Goal: Obtain resource: Download file/media

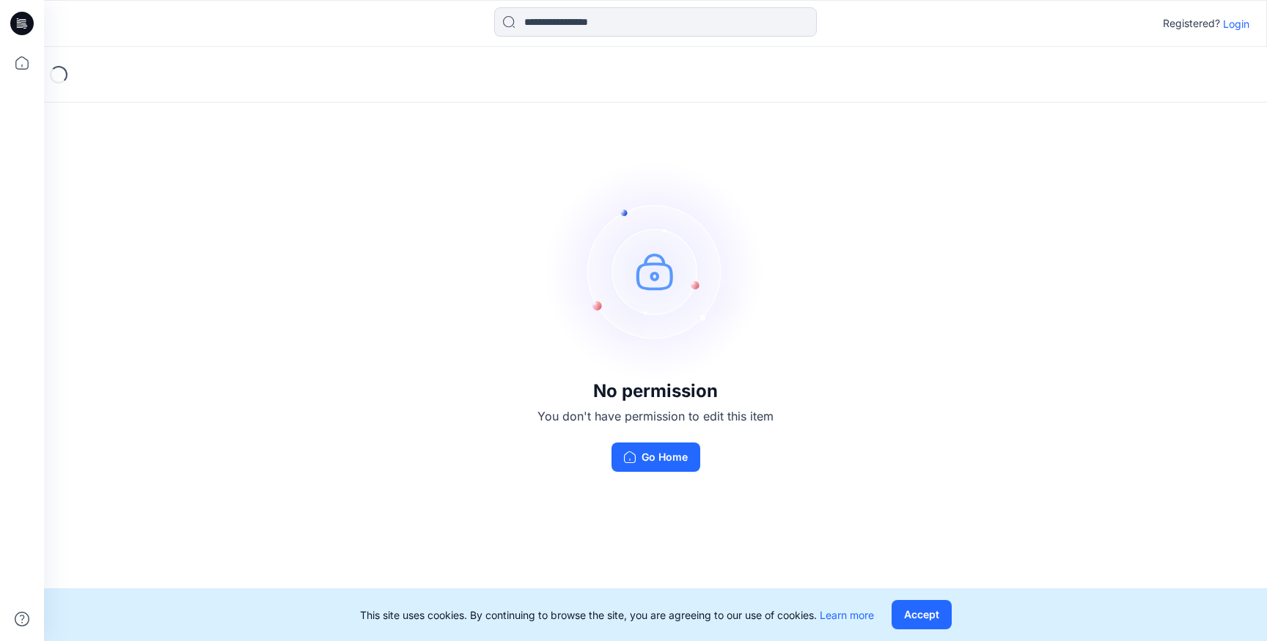
click at [1232, 23] on p "Login" at bounding box center [1236, 23] width 26 height 15
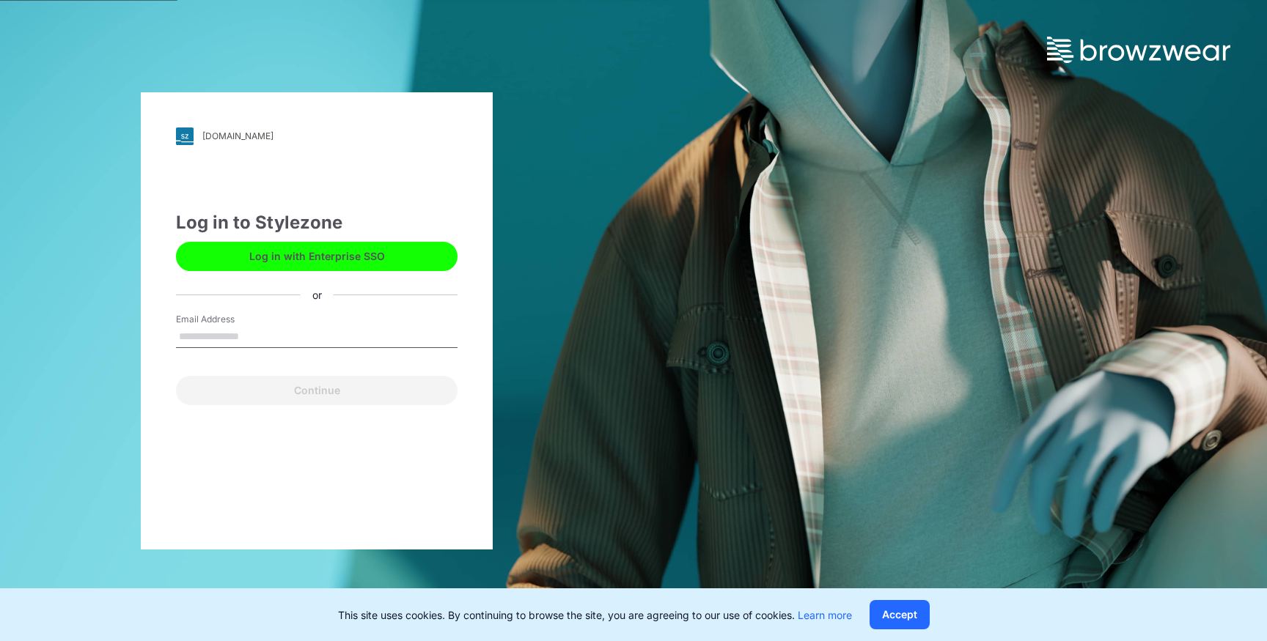
click at [331, 326] on input "Email Address" at bounding box center [316, 337] width 281 height 22
type input "**********"
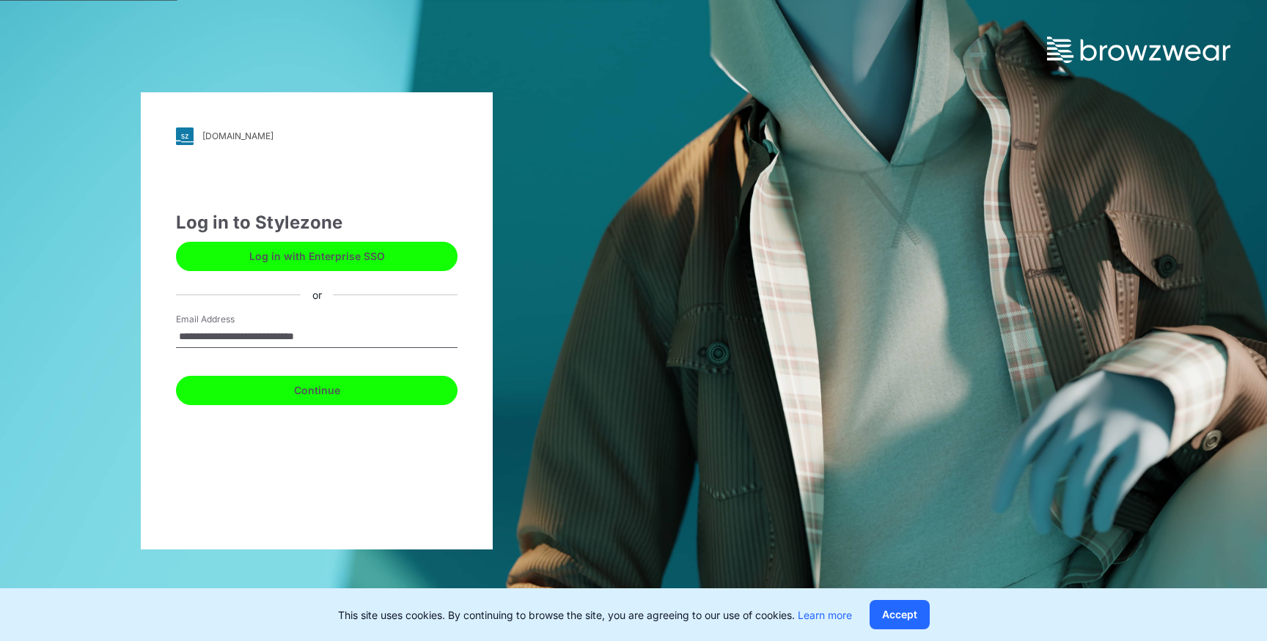
click at [237, 384] on button "Continue" at bounding box center [316, 390] width 281 height 29
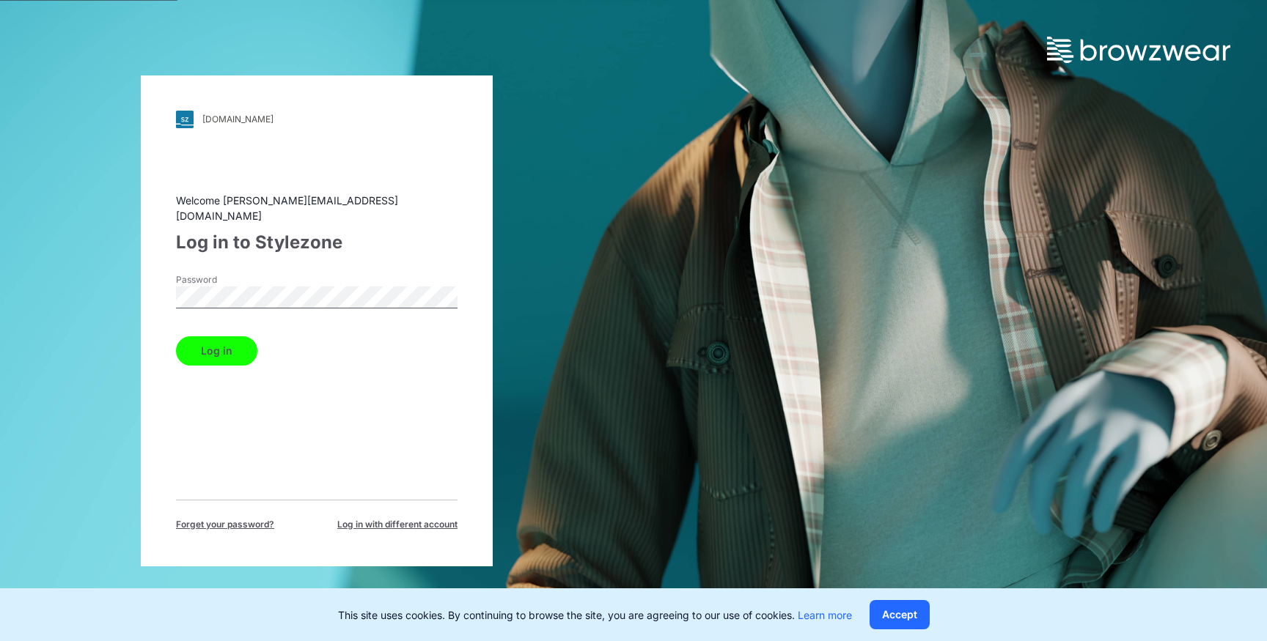
click at [237, 341] on button "Log in" at bounding box center [216, 350] width 81 height 29
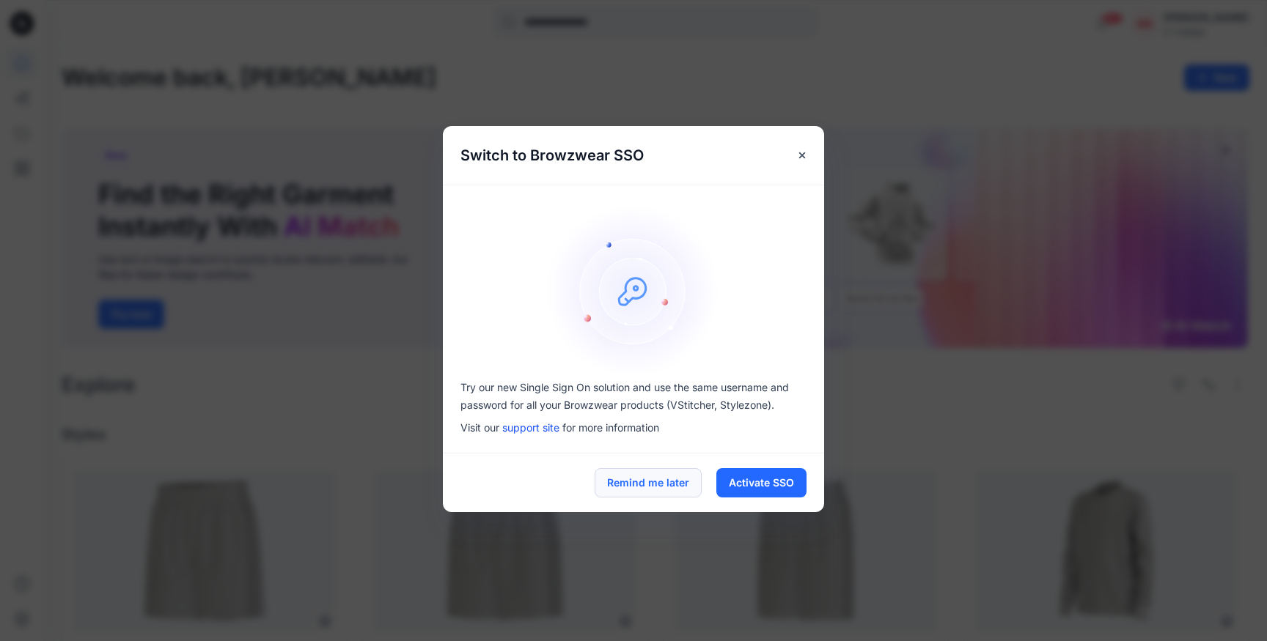
click at [670, 487] on button "Remind me later" at bounding box center [647, 482] width 107 height 29
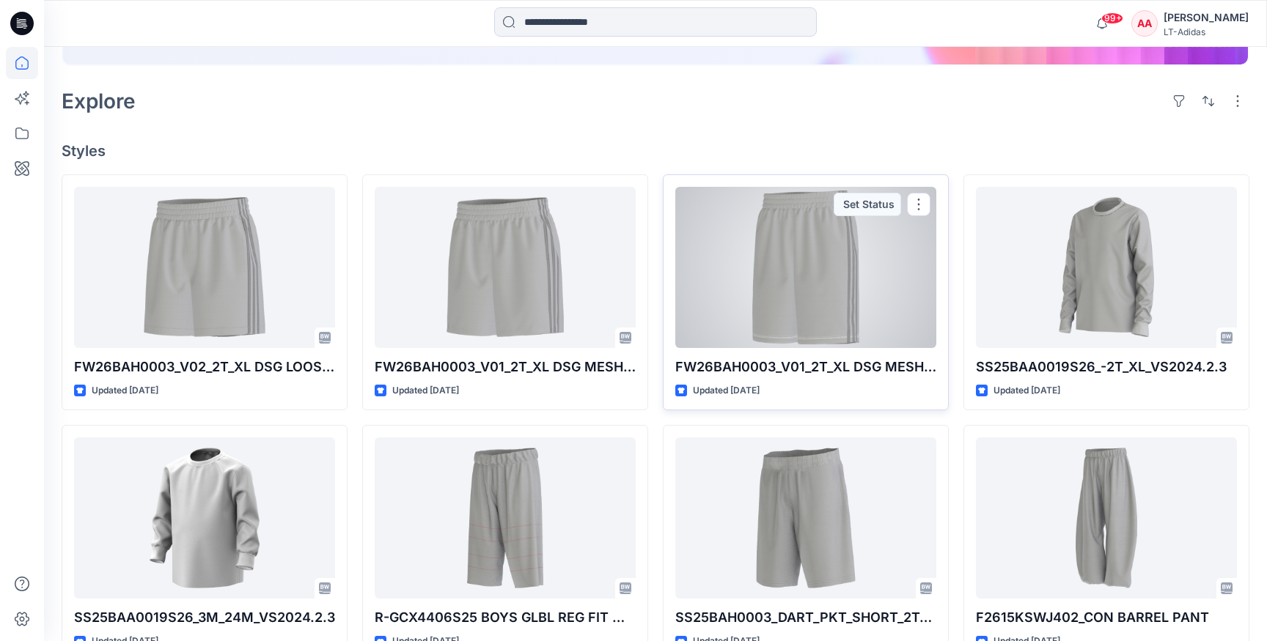
scroll to position [287, 0]
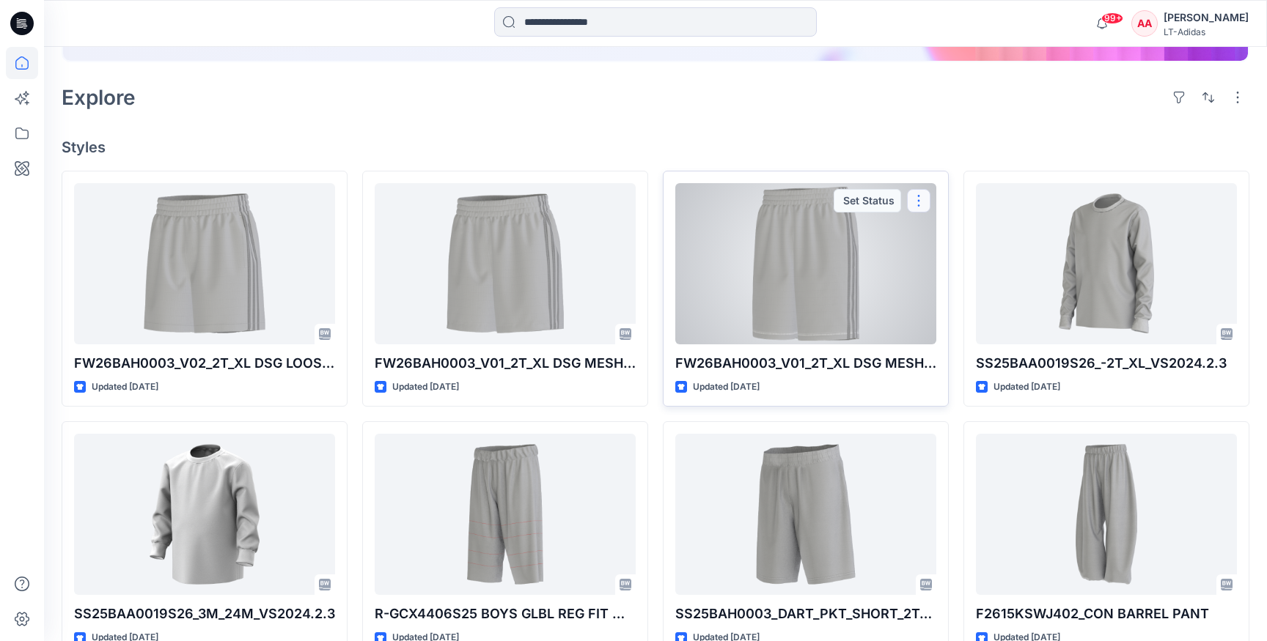
click at [921, 199] on button "button" at bounding box center [918, 200] width 23 height 23
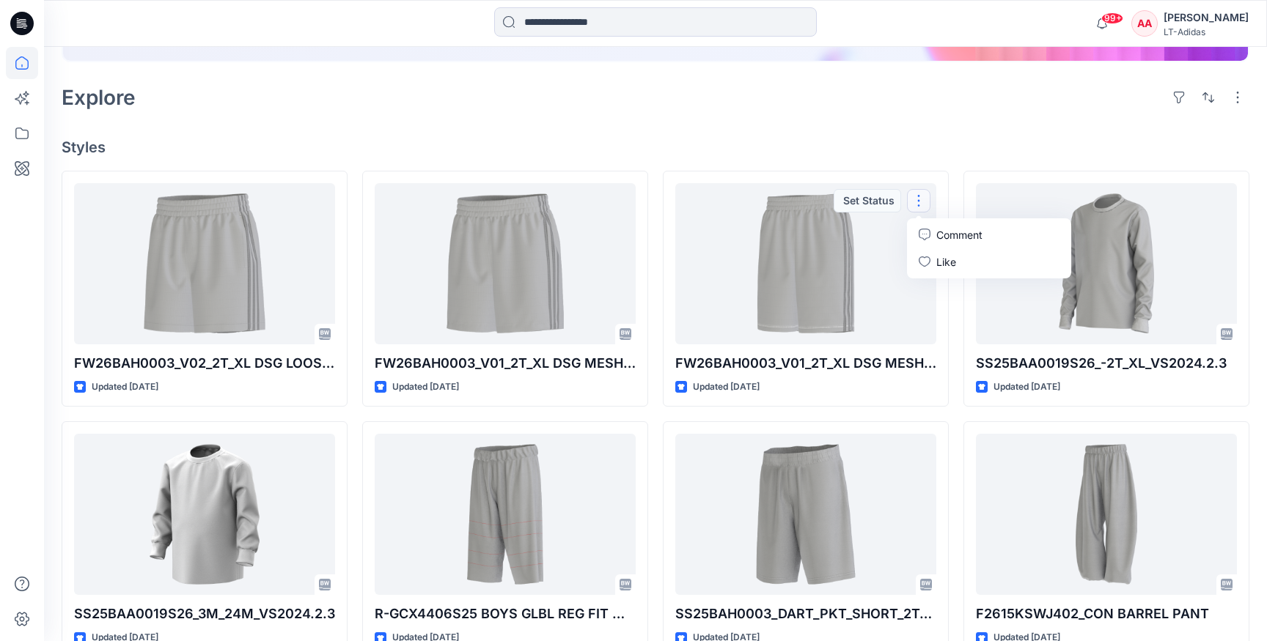
click at [947, 147] on h4 "Styles" at bounding box center [655, 148] width 1187 height 18
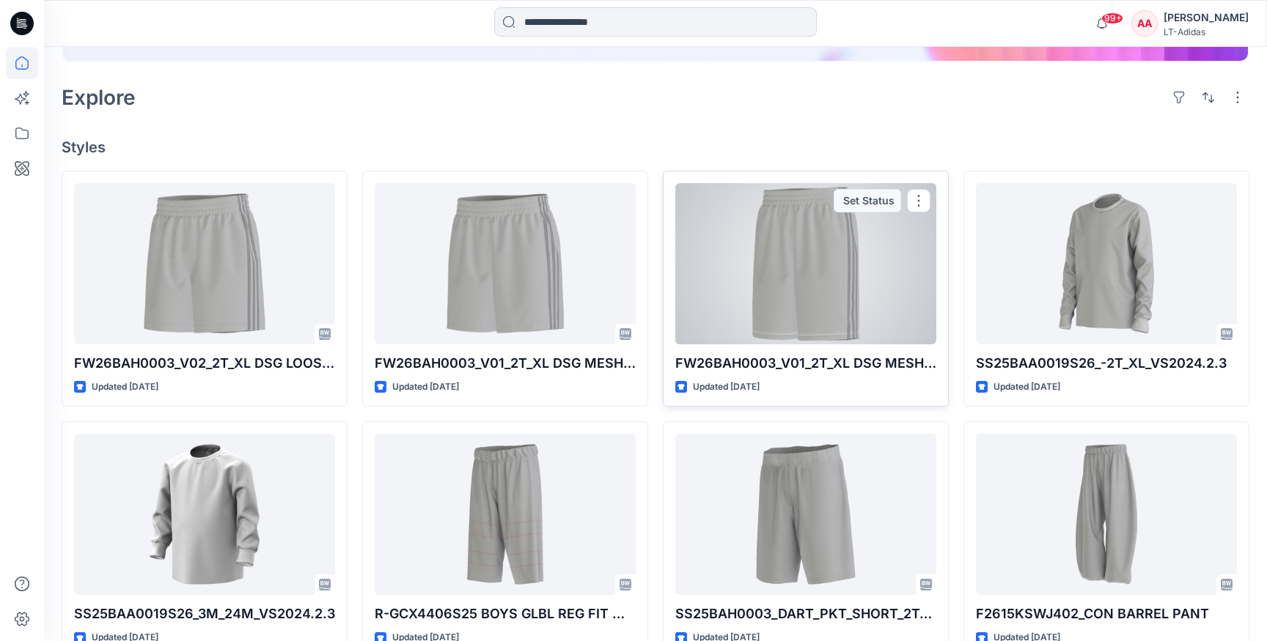
click at [812, 280] on div at bounding box center [805, 263] width 261 height 161
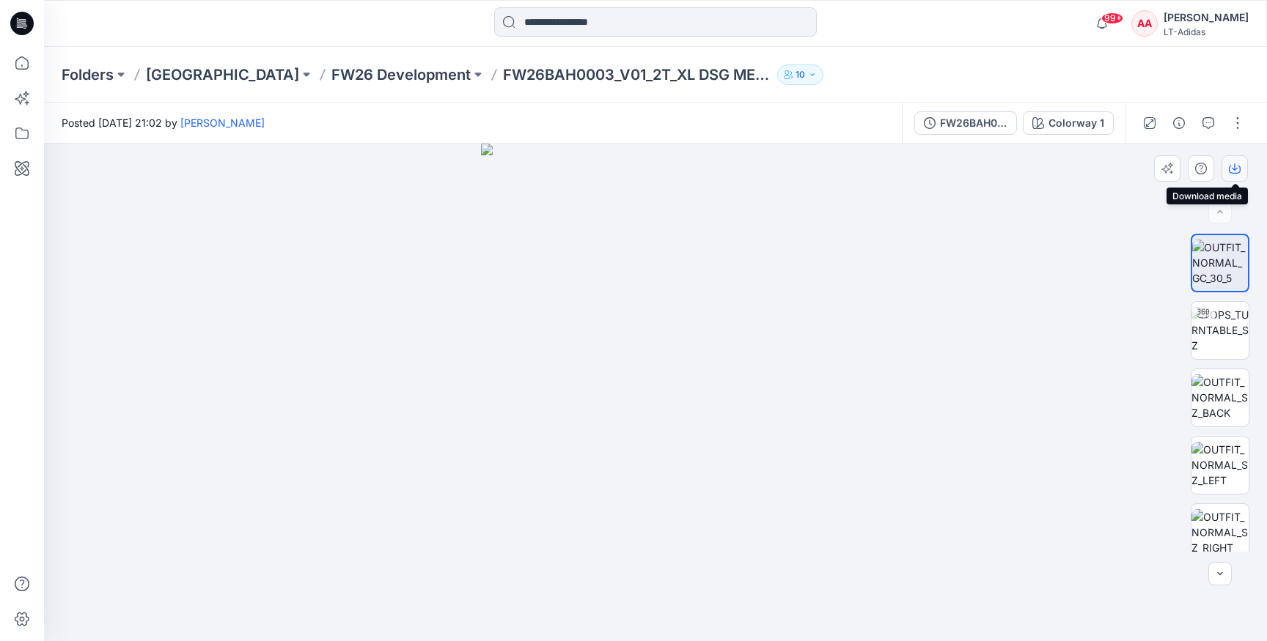
click at [1236, 163] on icon "button" at bounding box center [1234, 169] width 12 height 12
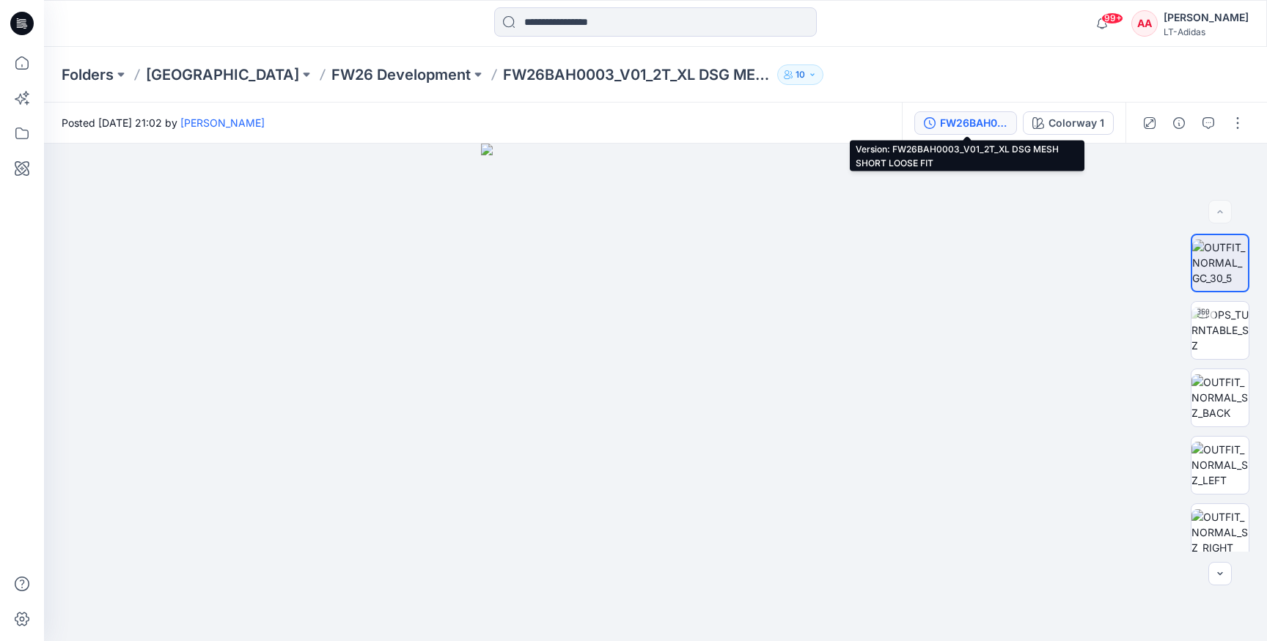
click at [965, 128] on div "FW26BAH0003_V01_2T_XL DSG MESH SHORT LOOSE FIT" at bounding box center [973, 123] width 67 height 16
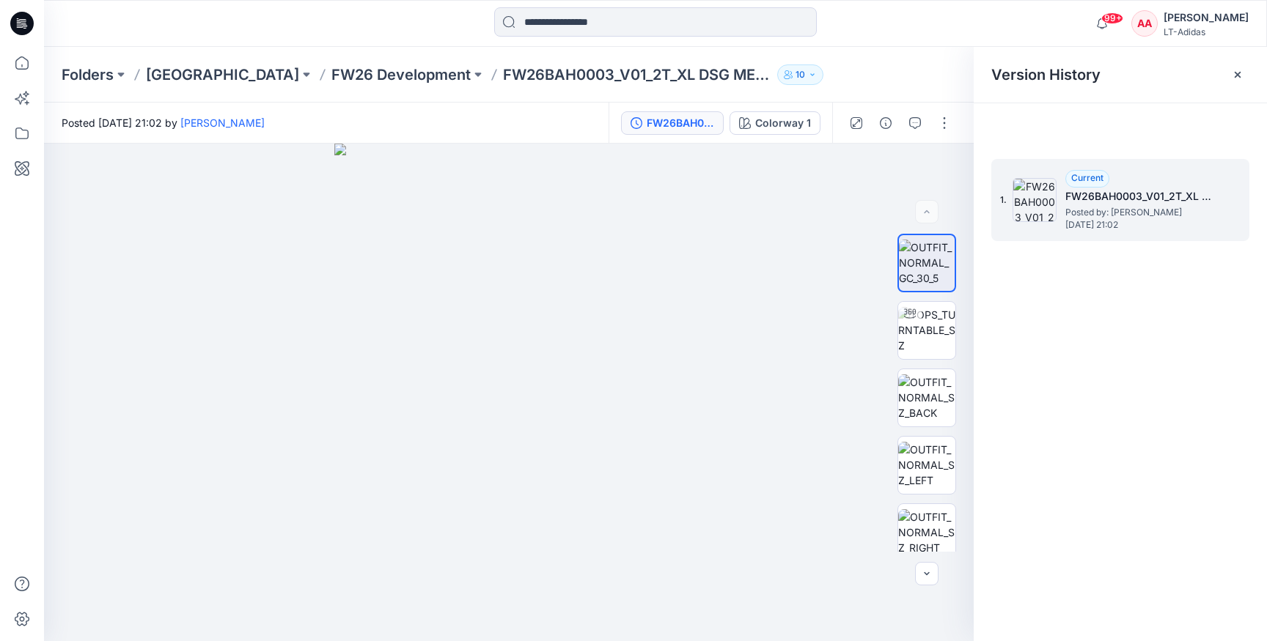
click at [1154, 199] on h5 "FW26BAH0003_V01_2T_XL DSG MESH SHORT LOOSE FIT" at bounding box center [1138, 197] width 147 height 18
click at [1158, 194] on h5 "FW26BAH0003_V01_2T_XL DSG MESH SHORT LOOSE FIT" at bounding box center [1138, 197] width 147 height 18
click at [1026, 195] on img at bounding box center [1034, 200] width 44 height 44
click at [1048, 192] on img at bounding box center [1034, 200] width 44 height 44
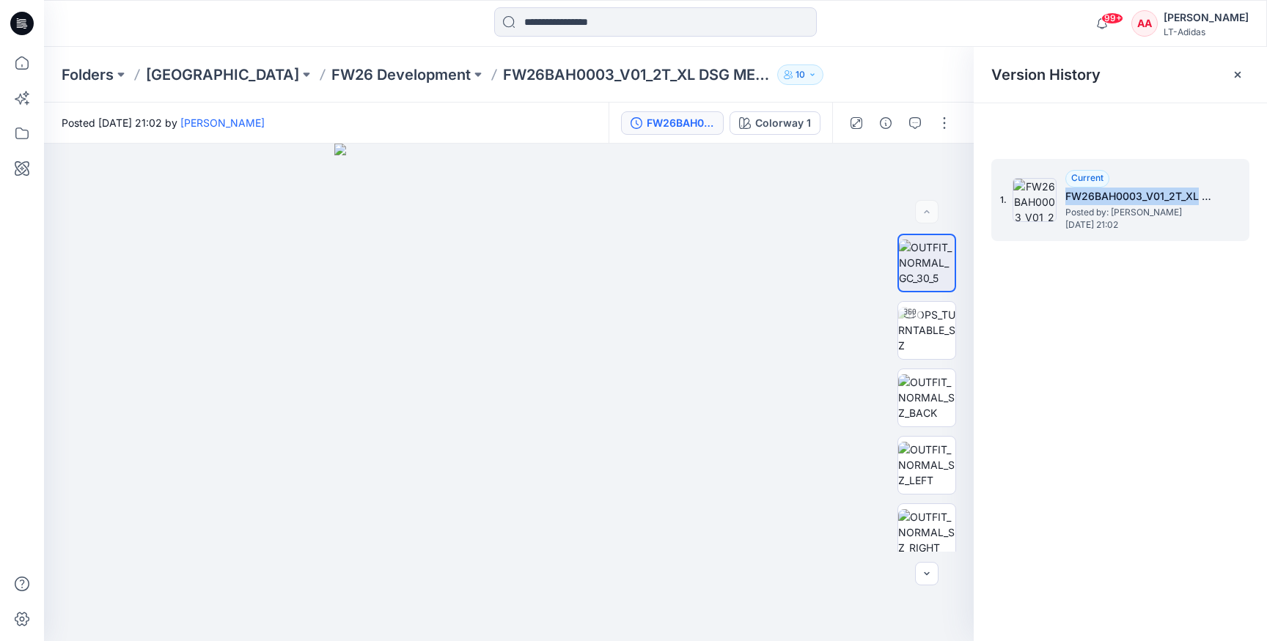
click at [1048, 192] on img at bounding box center [1034, 200] width 44 height 44
click at [946, 129] on button "button" at bounding box center [943, 122] width 23 height 23
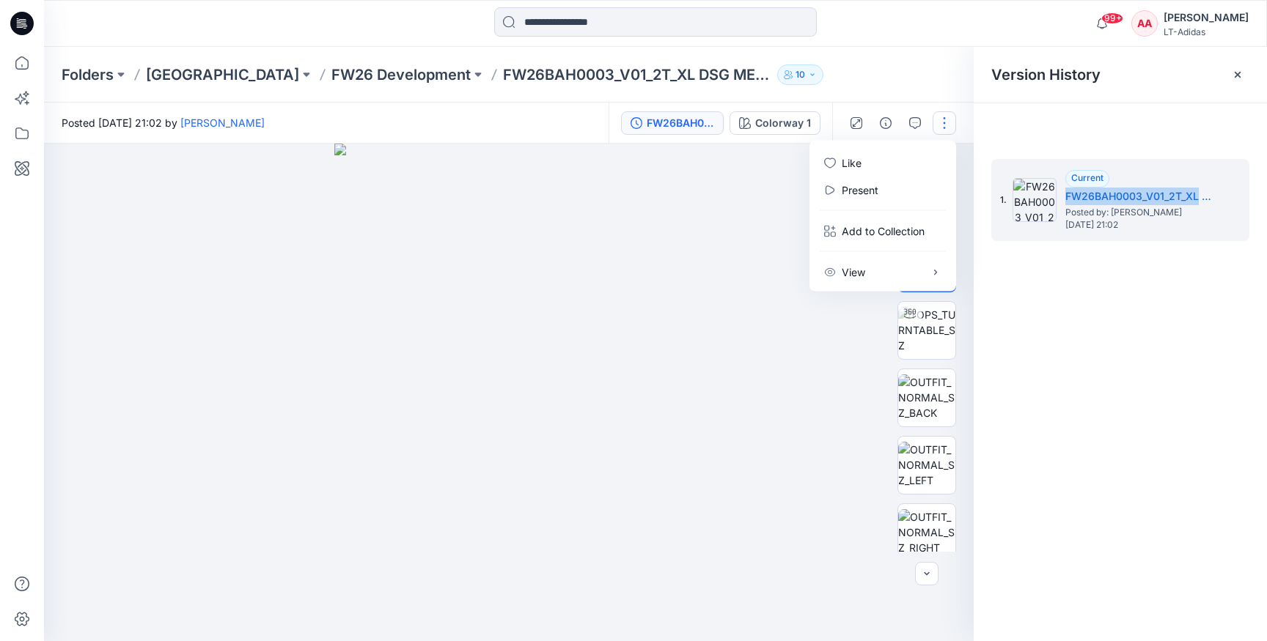
click at [946, 129] on button "button" at bounding box center [943, 122] width 23 height 23
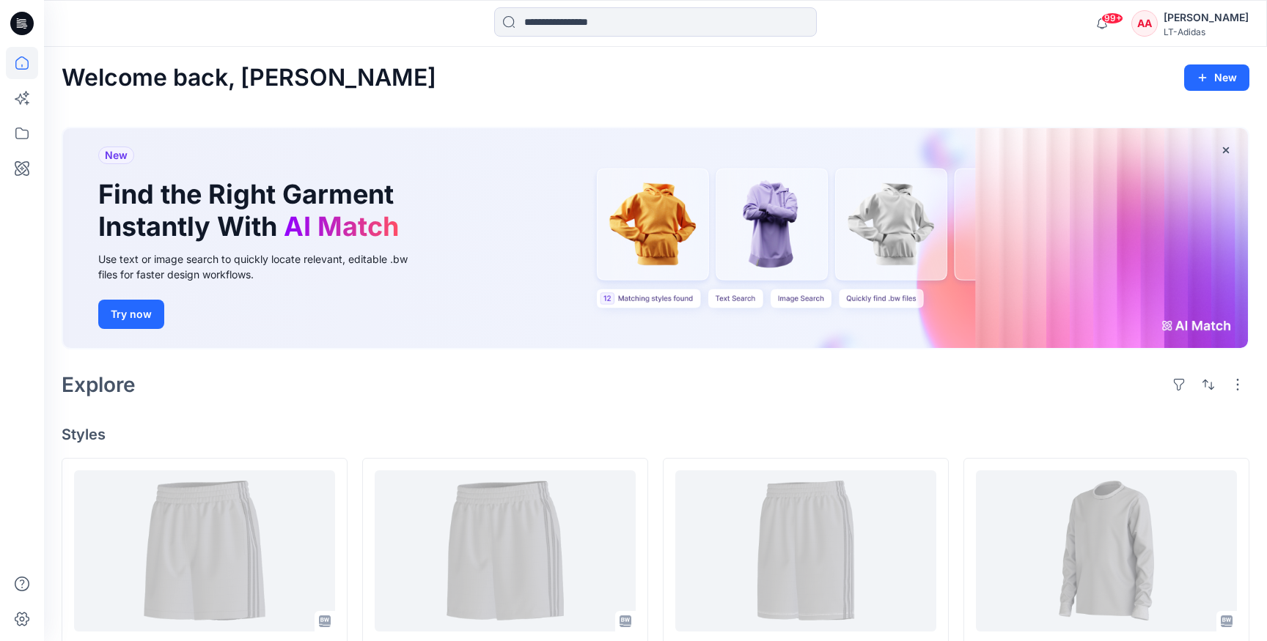
scroll to position [287, 0]
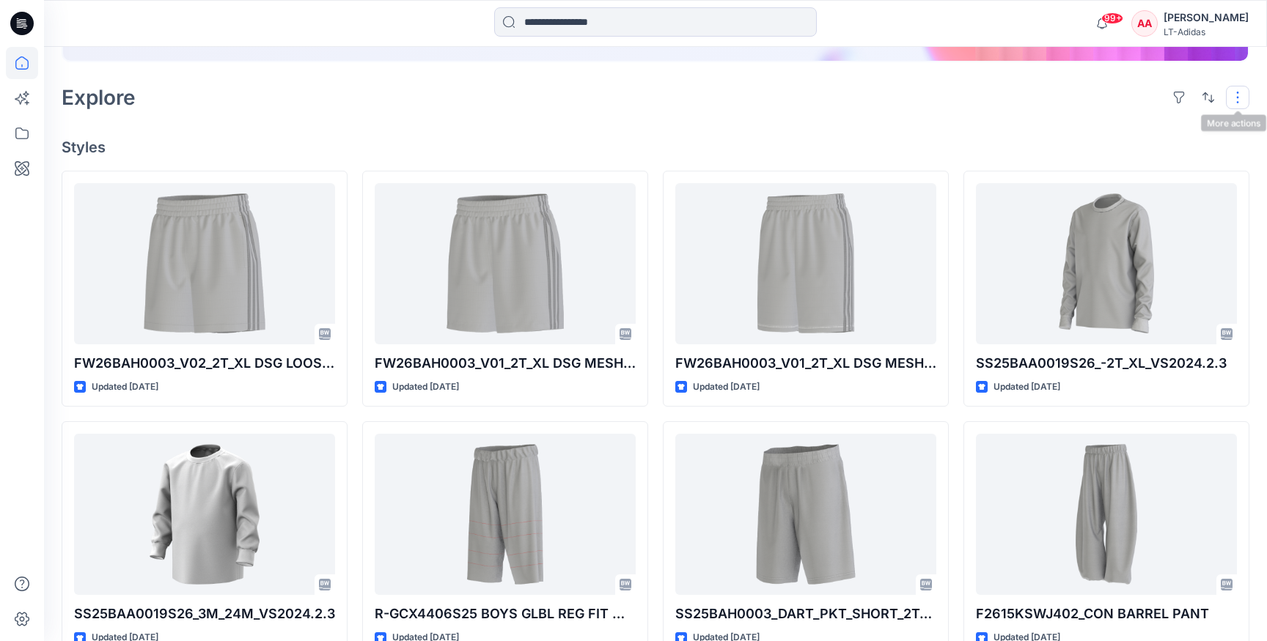
click at [1243, 99] on button "button" at bounding box center [1237, 97] width 23 height 23
click at [1241, 98] on button "button" at bounding box center [1237, 97] width 23 height 23
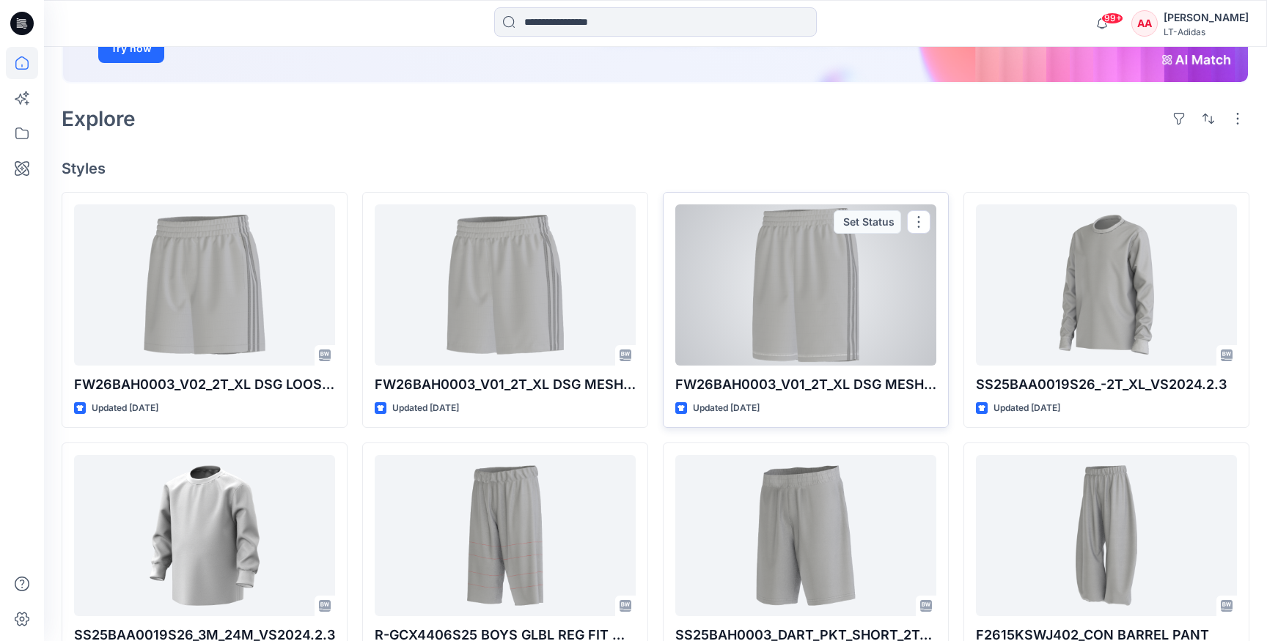
scroll to position [0, 0]
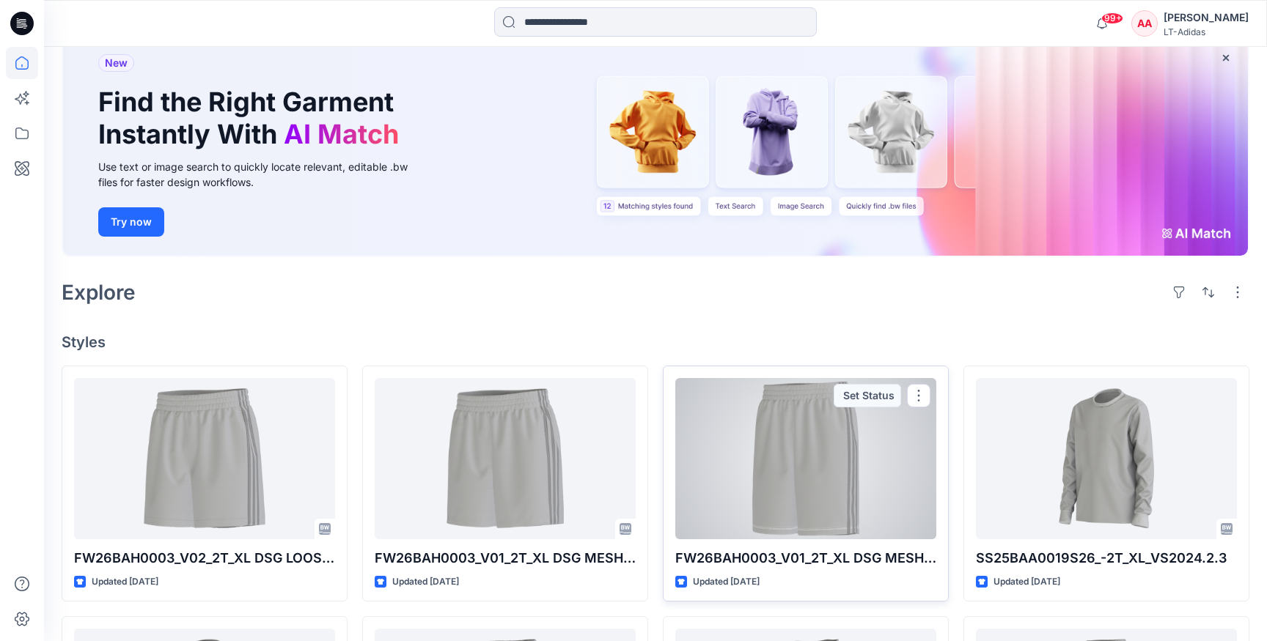
click at [772, 378] on div at bounding box center [805, 458] width 261 height 161
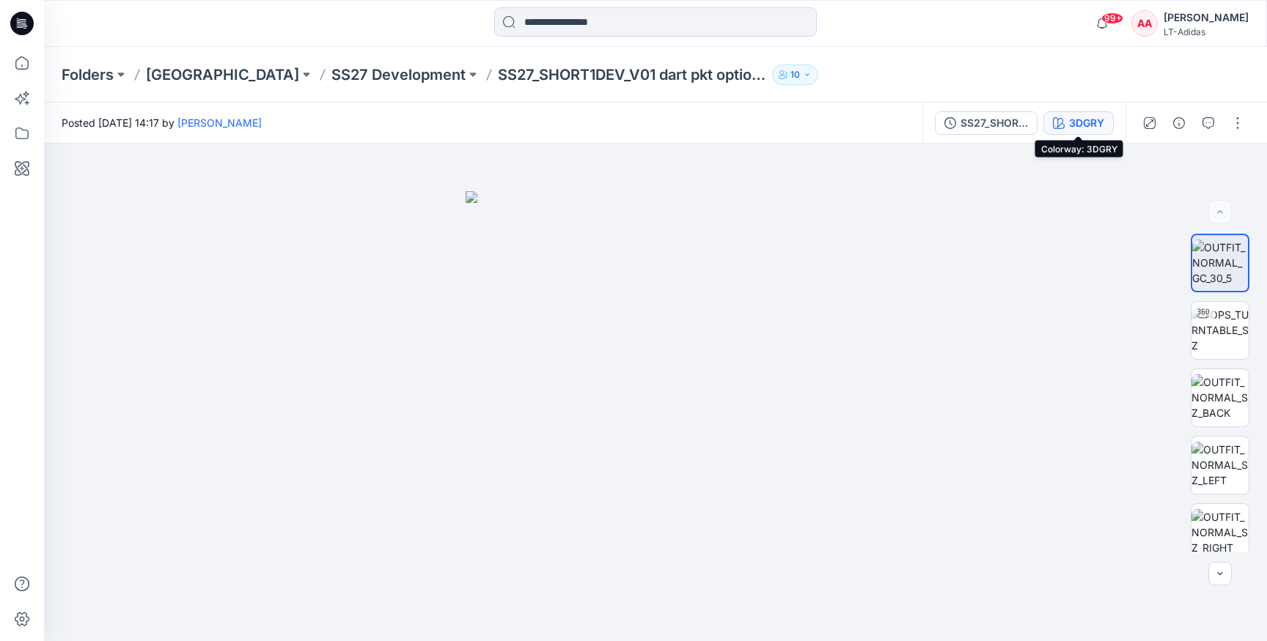
click at [1077, 125] on div "3DGRY" at bounding box center [1086, 123] width 35 height 16
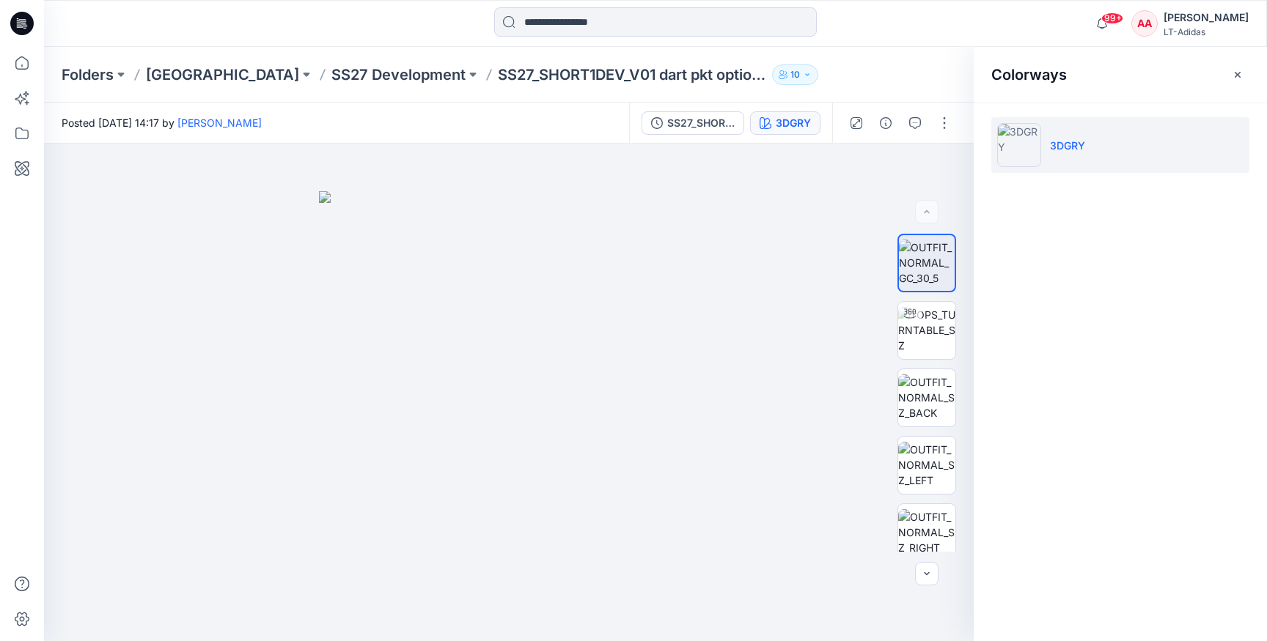
click at [1068, 147] on p "3DGRY" at bounding box center [1067, 145] width 35 height 15
click at [1237, 74] on icon "button" at bounding box center [1237, 74] width 6 height 6
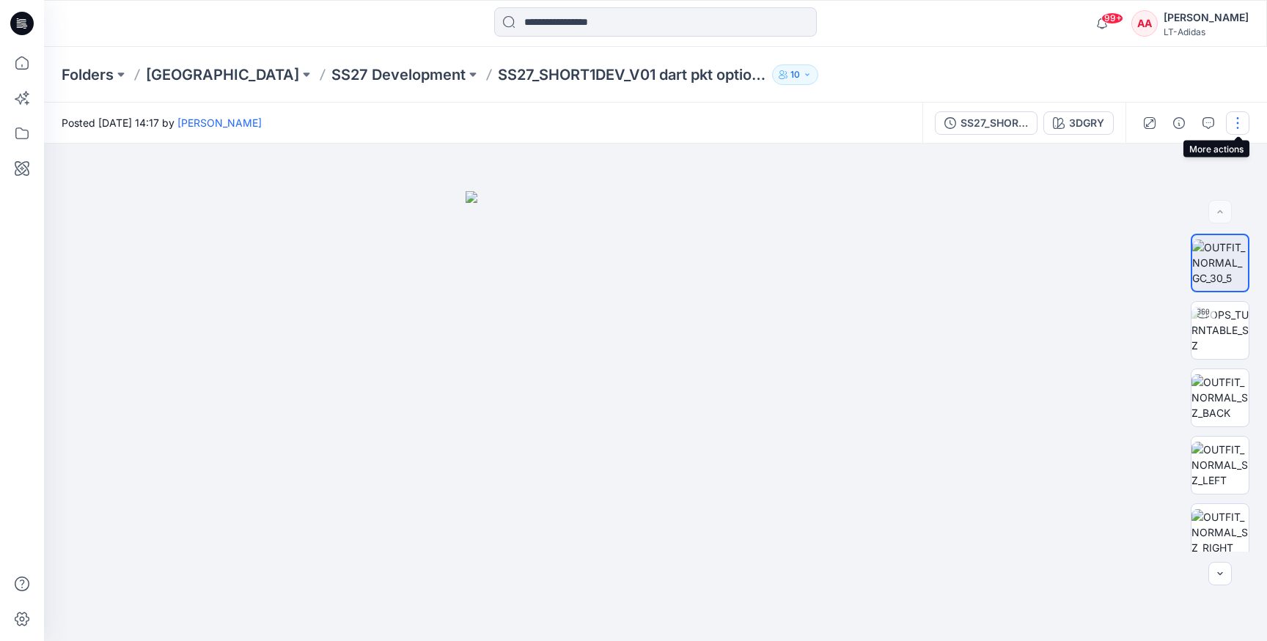
click at [1235, 123] on button "button" at bounding box center [1237, 122] width 23 height 23
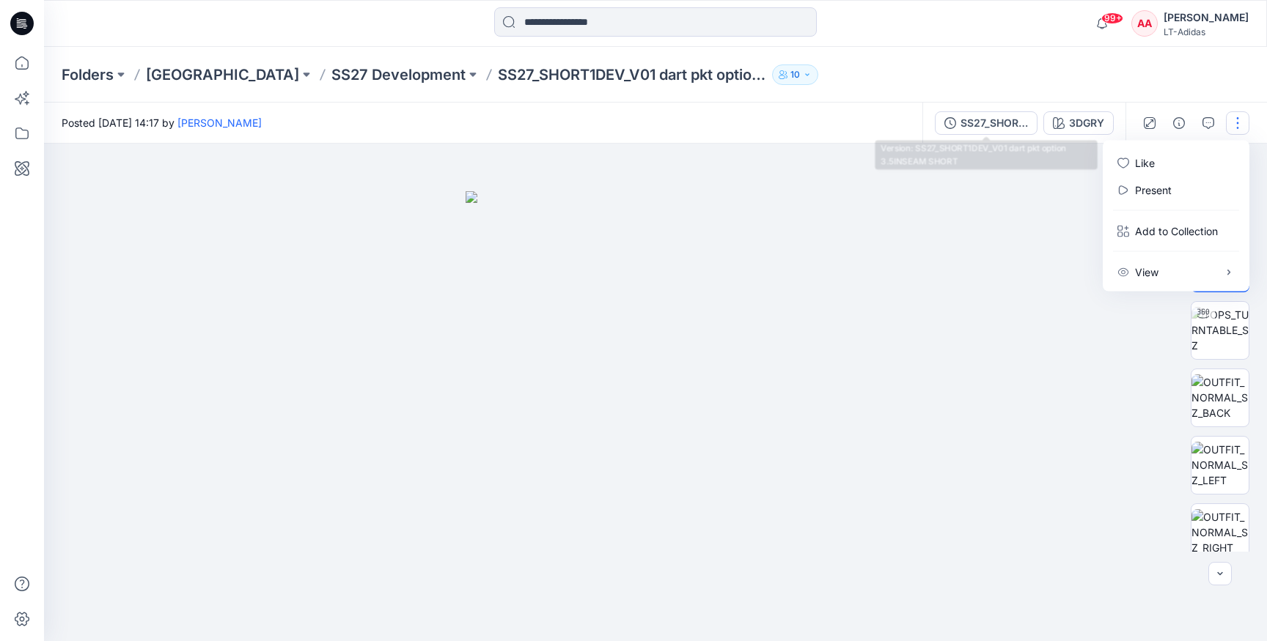
click at [1027, 73] on div "Folders Block Library SS27 Development SS27_SHORT1DEV_V01 dart pkt option 3.5IN…" at bounding box center [598, 75] width 1073 height 21
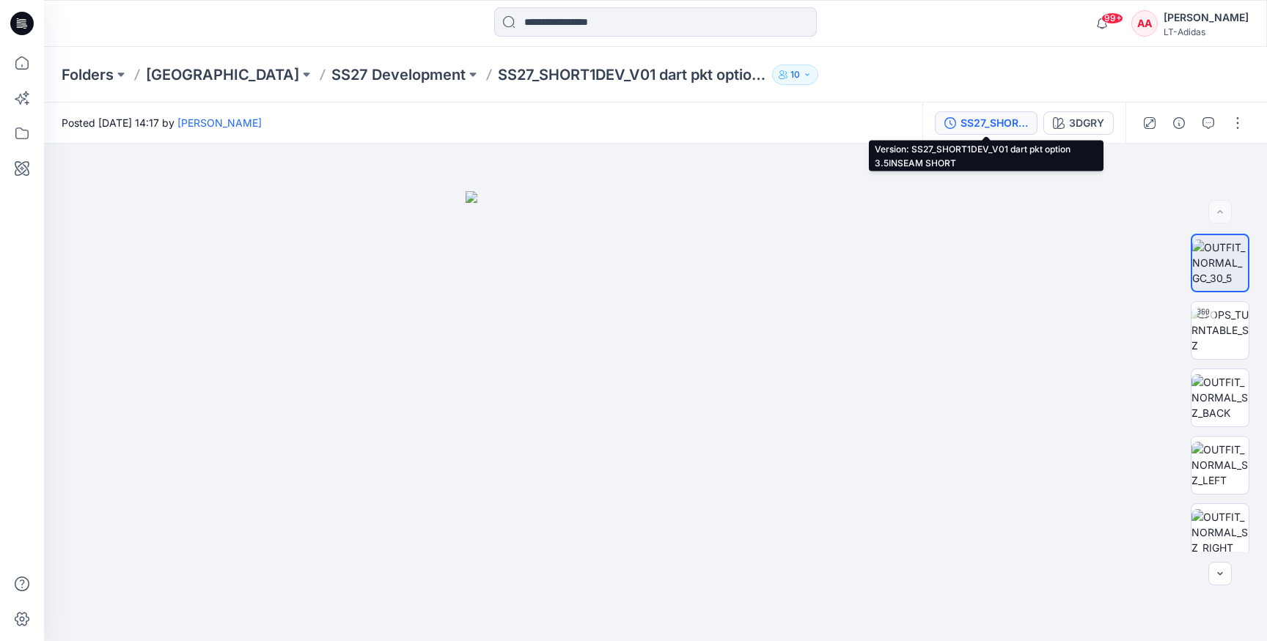
click at [997, 129] on div "SS27_SHORT1DEV_V01 dart pkt option 3.5INSEAM SHORT" at bounding box center [993, 123] width 67 height 16
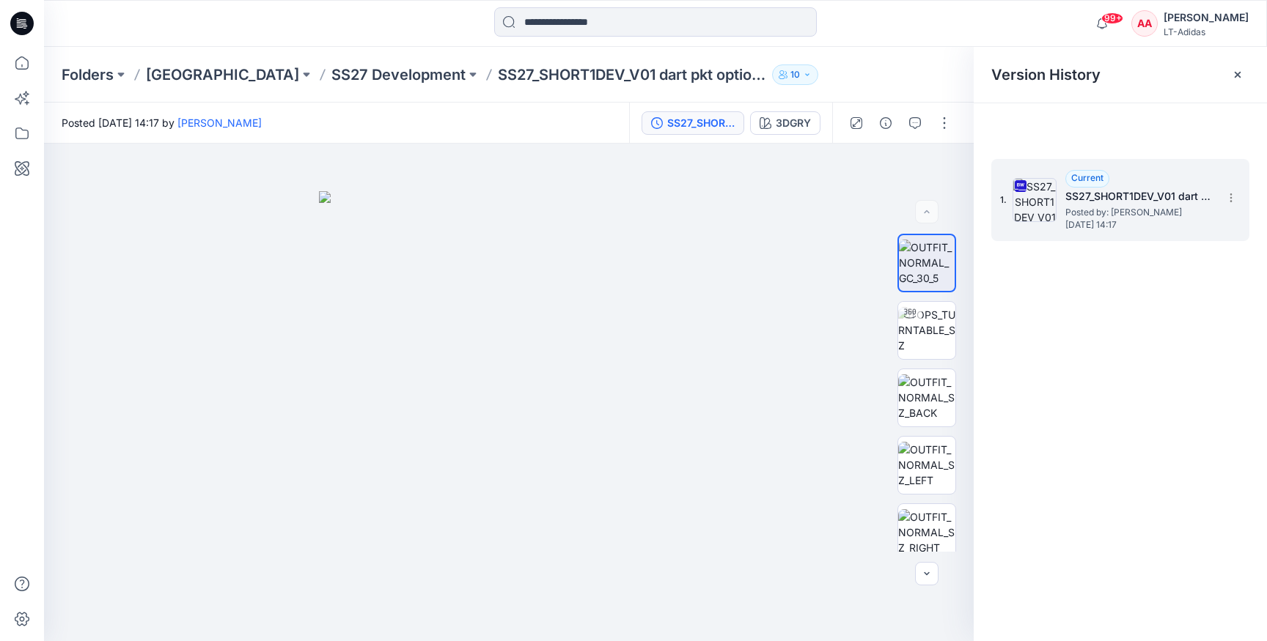
click at [1187, 191] on h5 "SS27_SHORT1DEV_V01 dart pkt option 3.5INSEAM SHORT" at bounding box center [1138, 197] width 147 height 18
click at [1234, 199] on icon at bounding box center [1231, 198] width 12 height 12
click at [1205, 231] on span "Download Source BW File" at bounding box center [1156, 227] width 123 height 18
click at [375, 75] on p "SS27 Development" at bounding box center [398, 75] width 134 height 21
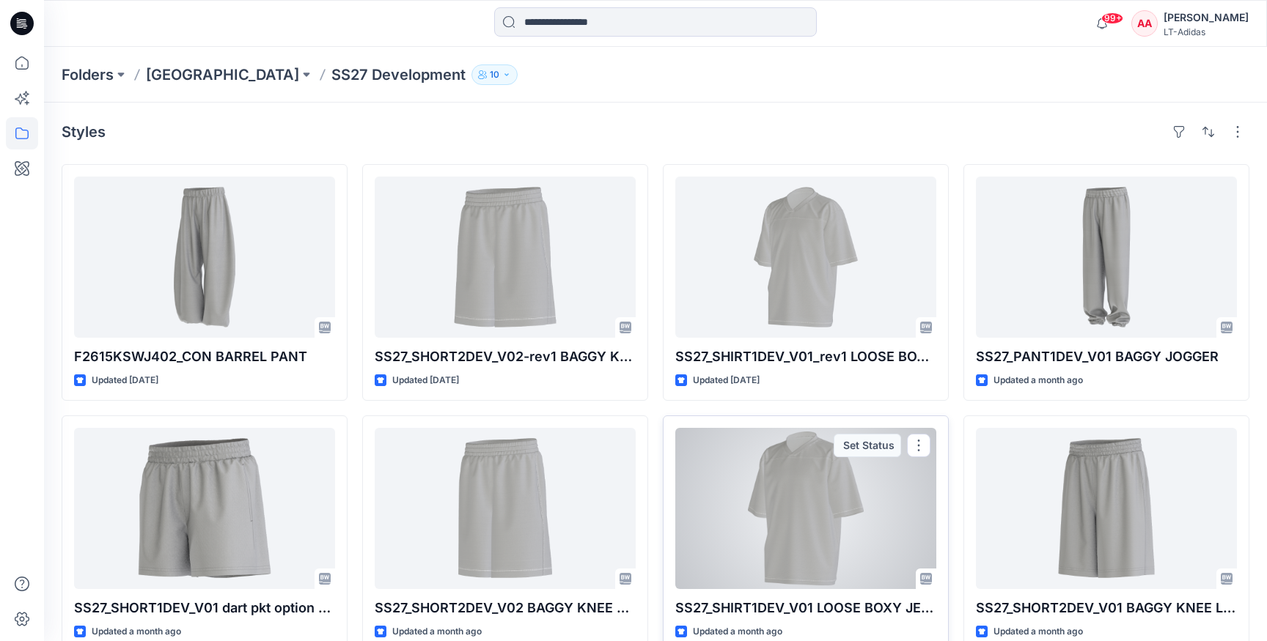
scroll to position [28, 0]
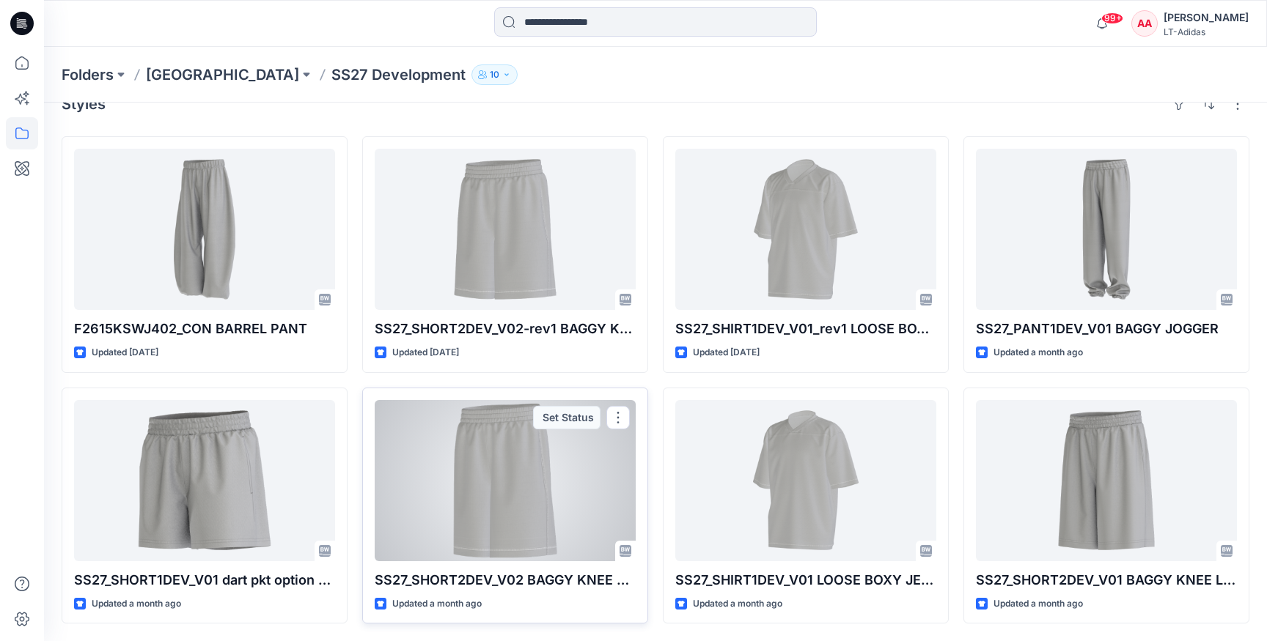
click at [484, 482] on div at bounding box center [505, 480] width 261 height 161
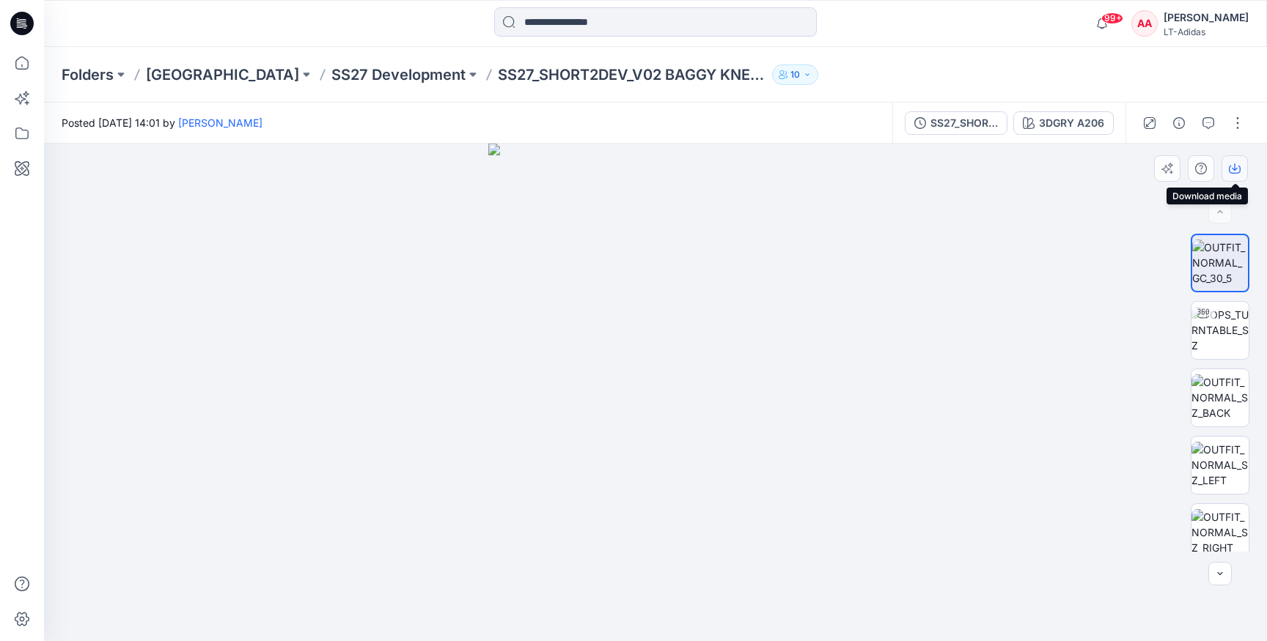
click at [1232, 175] on button "button" at bounding box center [1234, 168] width 26 height 26
click at [1238, 162] on button "button" at bounding box center [1234, 168] width 26 height 26
click at [1231, 120] on button "button" at bounding box center [1237, 122] width 23 height 23
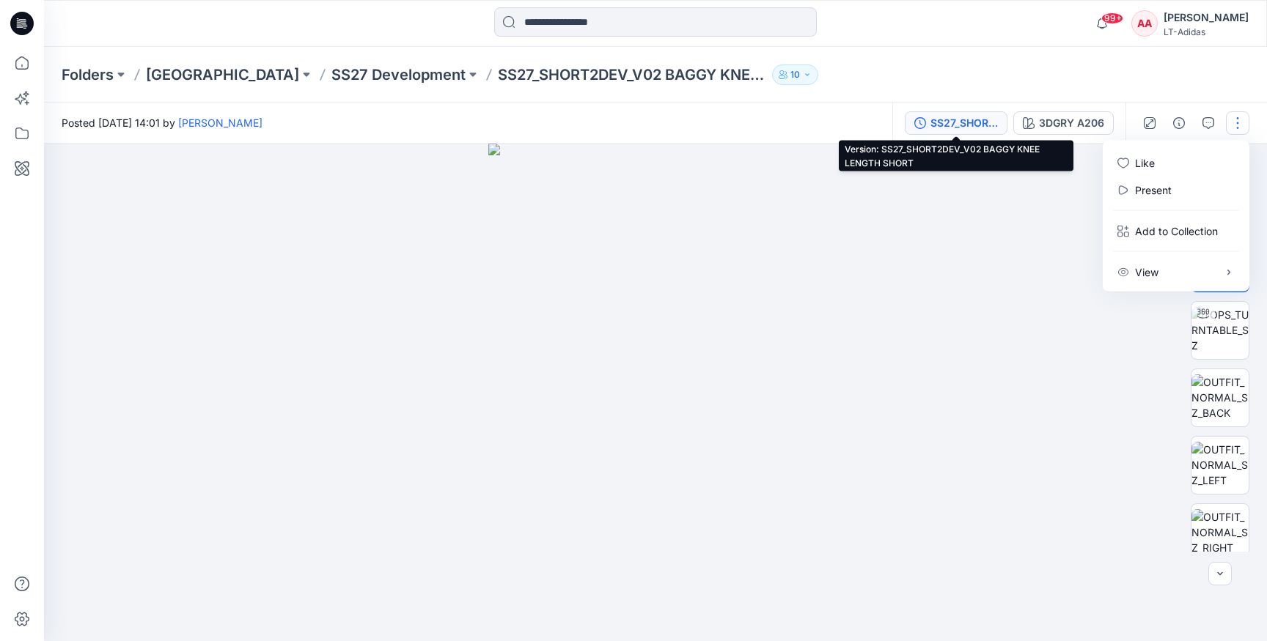
click at [975, 120] on div "SS27_SHORT2DEV_V02 BAGGY KNEE LENGTH SHORT" at bounding box center [963, 123] width 67 height 16
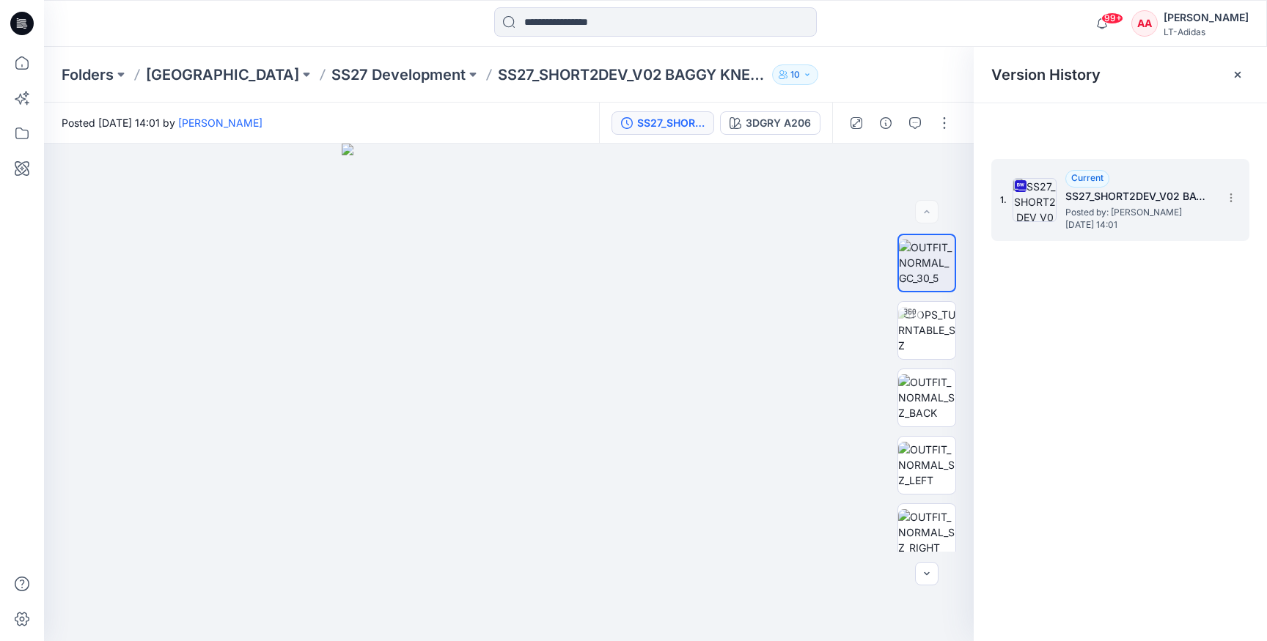
click at [1131, 196] on h5 "SS27_SHORT2DEV_V02 BAGGY KNEE LENGTH SHORT" at bounding box center [1138, 197] width 147 height 18
click at [1226, 194] on icon at bounding box center [1231, 198] width 12 height 12
click at [1200, 231] on span "Download Source BW File" at bounding box center [1156, 227] width 123 height 18
click at [743, 446] on div at bounding box center [508, 393] width 929 height 498
